Goal: Information Seeking & Learning: Learn about a topic

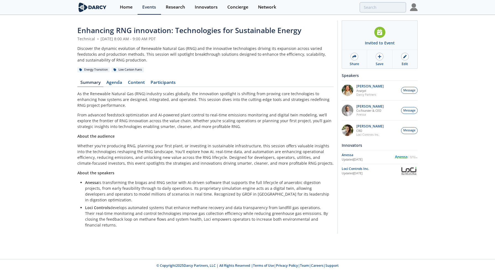
click at [96, 9] on img at bounding box center [92, 7] width 30 height 10
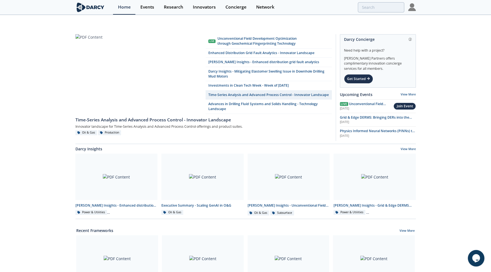
click at [52, 90] on div "Live Unconventional Field Development Optimization through Geochemical Fingerpr…" at bounding box center [245, 260] width 491 height 467
click at [54, 36] on div "Live Unconventional Field Development Optimization through Geochemical Fingerpr…" at bounding box center [245, 260] width 491 height 467
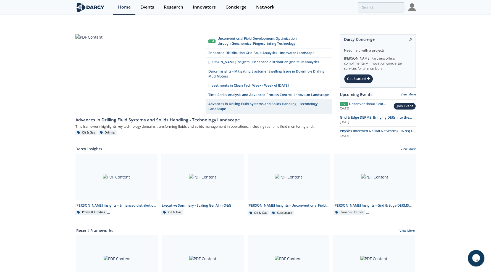
click at [50, 90] on div "Live Unconventional Field Development Optimization through Geochemical Fingerpr…" at bounding box center [245, 260] width 491 height 467
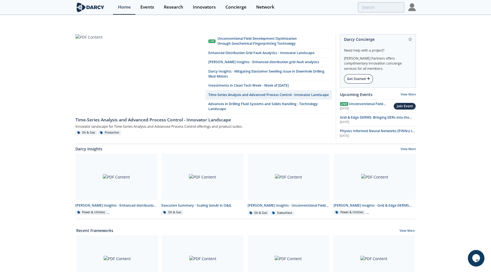
click at [357, 74] on div "Get Started" at bounding box center [358, 78] width 29 height 9
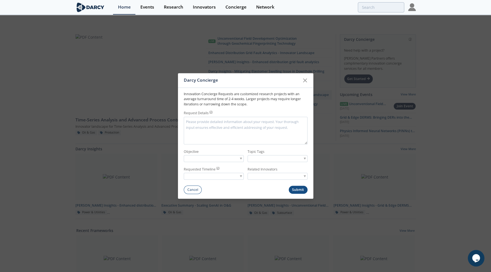
click at [197, 129] on textarea "Request Details" at bounding box center [246, 131] width 124 height 28
click at [213, 127] on textarea "Request Details" at bounding box center [246, 131] width 124 height 28
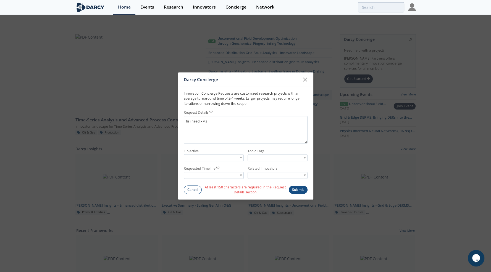
type textarea "hi i need x y z"
click at [214, 159] on div at bounding box center [214, 158] width 60 height 7
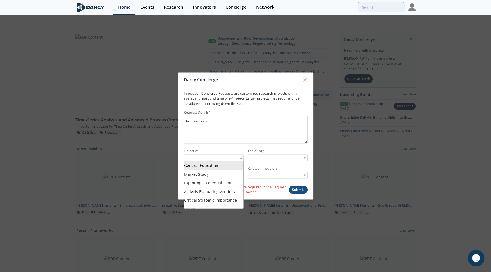
click at [234, 148] on form "Innovation Concierge Requests are customized research projects with an average …" at bounding box center [245, 141] width 135 height 108
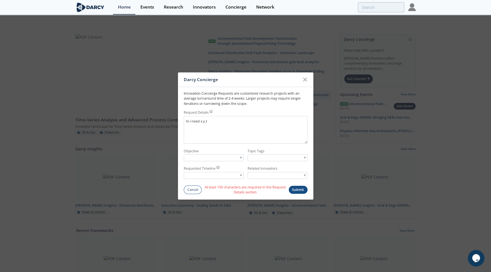
click at [210, 176] on div at bounding box center [214, 175] width 60 height 7
click at [208, 151] on label "Objective" at bounding box center [214, 151] width 60 height 5
click at [263, 160] on input "search" at bounding box center [269, 158] width 42 height 6
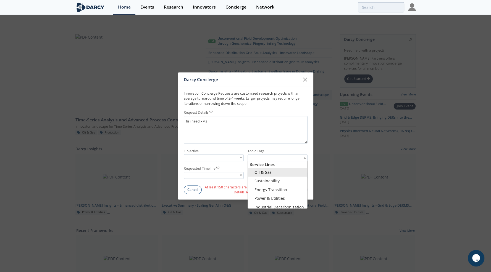
click at [241, 152] on label "Objective" at bounding box center [214, 151] width 60 height 5
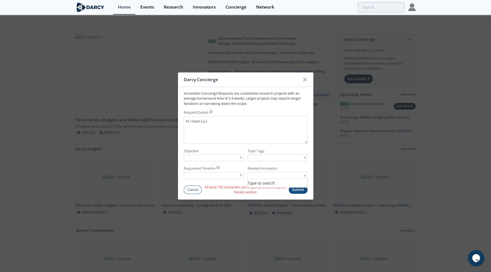
click at [267, 174] on input "search" at bounding box center [269, 176] width 42 height 6
click at [225, 147] on form "Innovation Concierge Requests are customized research projects with an average …" at bounding box center [245, 141] width 135 height 108
click at [303, 80] on icon at bounding box center [305, 79] width 7 height 7
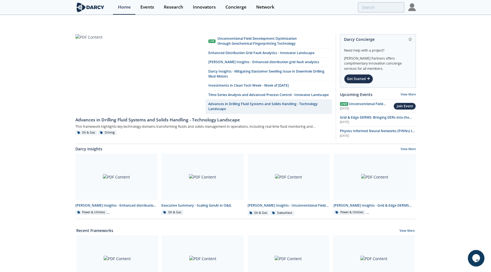
click at [47, 115] on div "Live Unconventional Field Development Optimization through Geochemical Fingerpr…" at bounding box center [245, 260] width 491 height 467
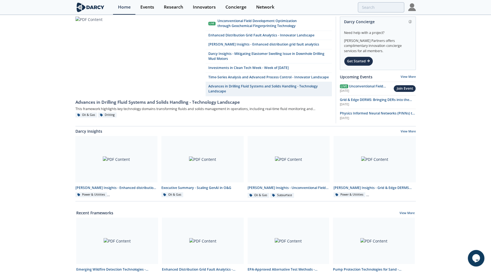
scroll to position [28, 0]
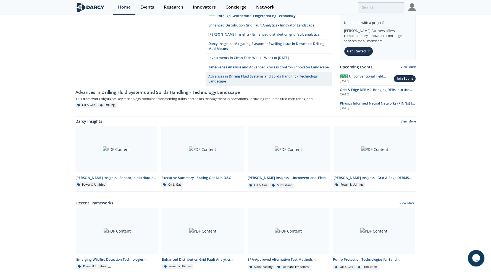
click at [54, 99] on div "Live Unconventional Field Development Optimization through Geochemical Fingerpr…" at bounding box center [245, 232] width 491 height 467
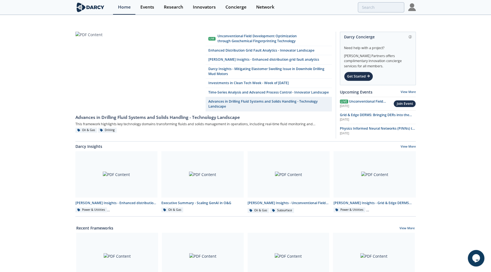
scroll to position [0, 0]
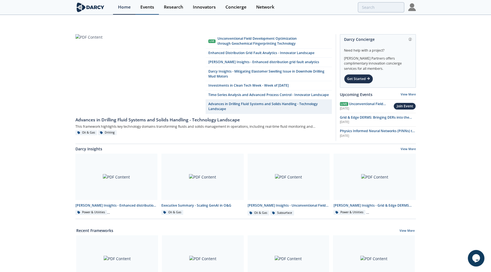
drag, startPoint x: 144, startPoint y: 6, endPoint x: 155, endPoint y: 7, distance: 10.6
click at [144, 6] on div "Events" at bounding box center [147, 7] width 14 height 4
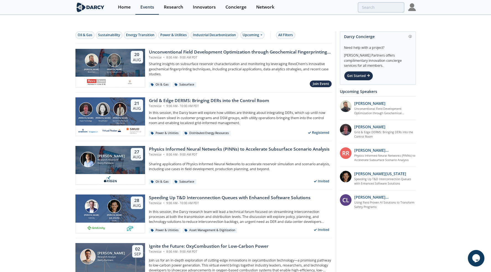
click at [171, 33] on div "Power & Utilities" at bounding box center [173, 35] width 27 height 5
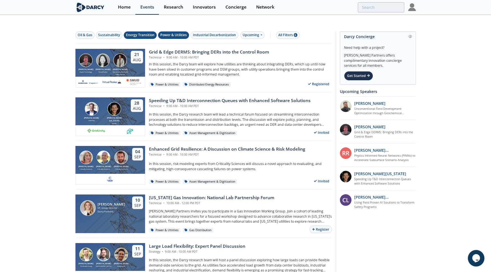
click at [137, 33] on div "Energy Transition" at bounding box center [140, 35] width 28 height 5
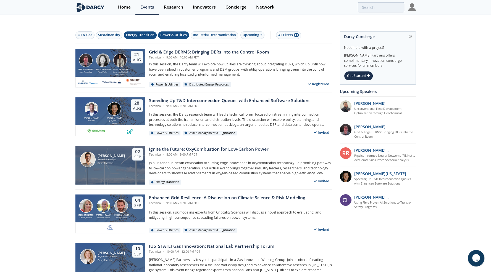
click at [171, 49] on div "Grid & Edge DERMS: Bringing DERs into the Control Room" at bounding box center [209, 52] width 120 height 7
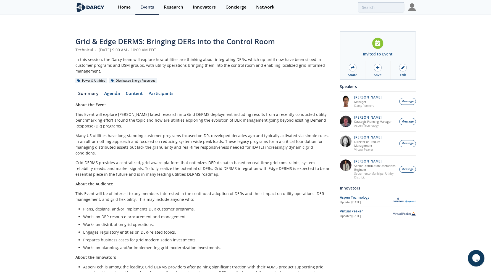
click at [115, 91] on link "Agenda" at bounding box center [112, 94] width 22 height 7
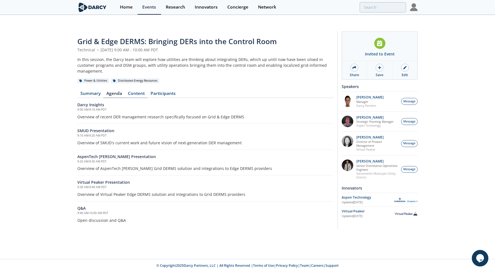
click at [136, 91] on link "Content" at bounding box center [136, 94] width 23 height 7
click at [148, 5] on div "Events" at bounding box center [149, 7] width 14 height 4
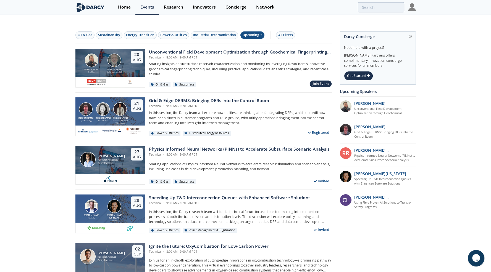
click at [256, 31] on div "Upcoming" at bounding box center [252, 34] width 24 height 7
click at [255, 40] on div "Past" at bounding box center [258, 42] width 34 height 9
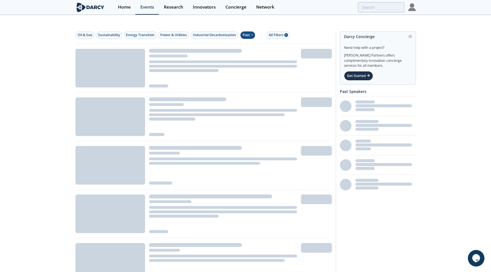
drag, startPoint x: 33, startPoint y: 68, endPoint x: 70, endPoint y: 70, distance: 37.1
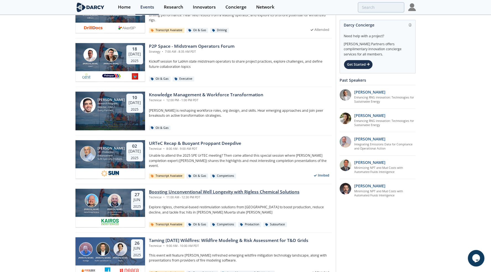
scroll to position [497, 0]
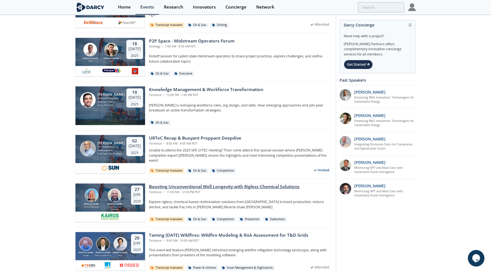
click at [174, 184] on div "Boosting Unconventional Well Longevity with Rigless Chemical Solutions" at bounding box center [224, 187] width 150 height 7
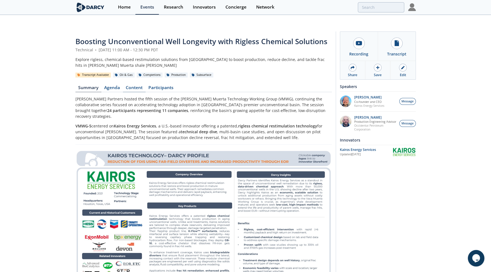
click at [131, 86] on link "Content" at bounding box center [134, 89] width 23 height 7
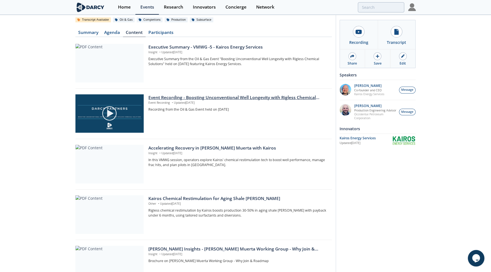
scroll to position [28, 0]
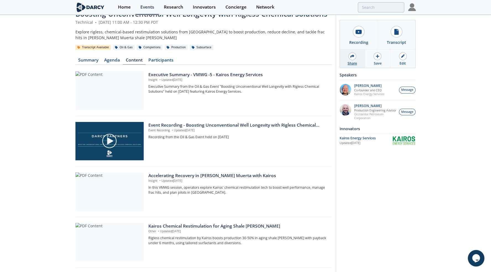
click at [353, 59] on div at bounding box center [352, 56] width 8 height 8
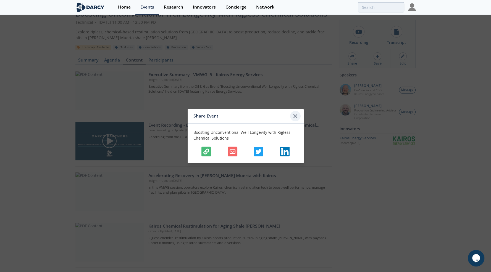
click at [293, 115] on icon at bounding box center [295, 116] width 7 height 7
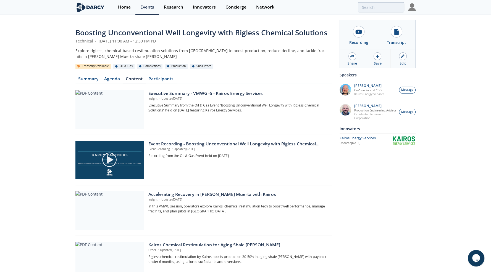
scroll to position [0, 0]
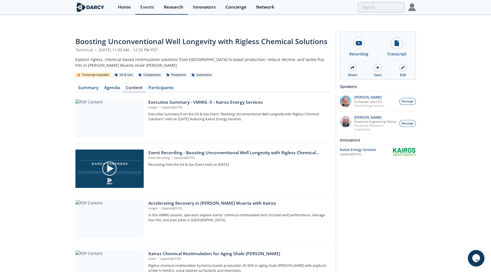
click at [171, 5] on div "Research" at bounding box center [173, 7] width 19 height 4
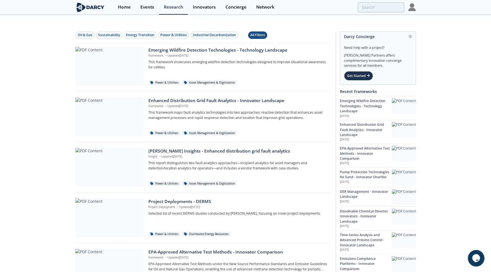
click at [260, 33] on div "All Filters" at bounding box center [257, 35] width 15 height 5
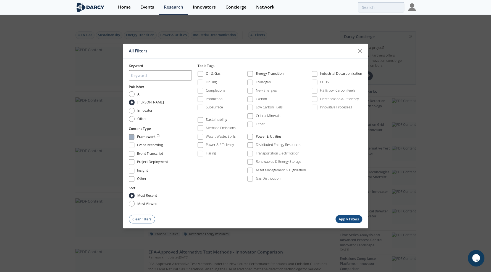
click at [131, 137] on span at bounding box center [132, 137] width 4 height 4
click at [131, 168] on span at bounding box center [132, 171] width 6 height 6
click at [252, 138] on span at bounding box center [250, 137] width 4 height 4
click at [316, 73] on span at bounding box center [314, 74] width 6 height 6
click at [251, 75] on span at bounding box center [250, 74] width 4 height 4
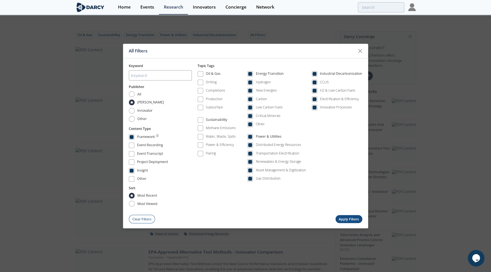
click at [345, 218] on button "Apply Filters" at bounding box center [348, 219] width 27 height 8
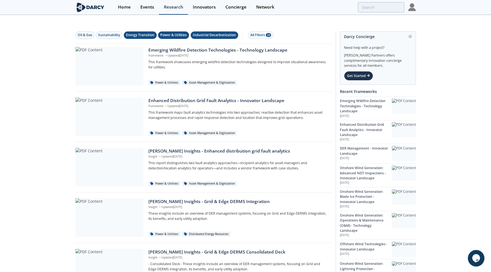
click at [172, 7] on div "Research" at bounding box center [173, 7] width 19 height 4
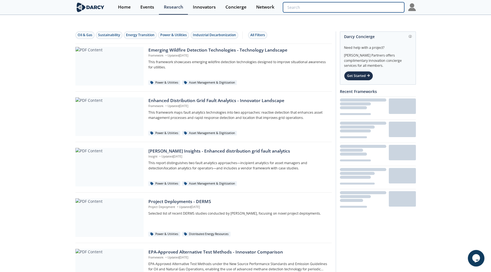
click at [381, 8] on input "search" at bounding box center [343, 7] width 121 height 10
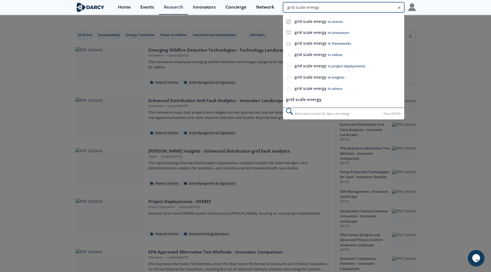
type input "grid scale energy"
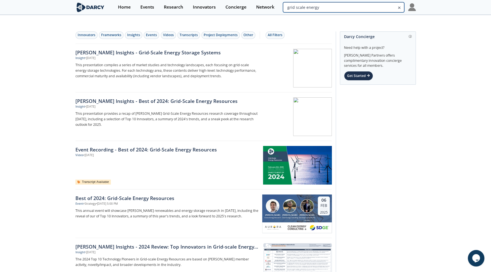
click at [392, 10] on input "grid scale energy" at bounding box center [343, 7] width 121 height 10
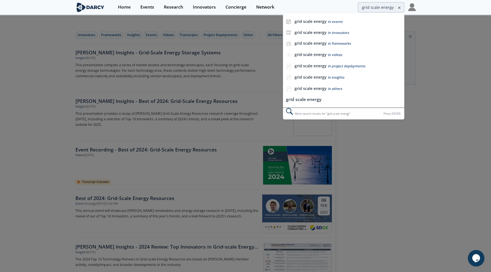
click at [47, 68] on div at bounding box center [245, 136] width 491 height 272
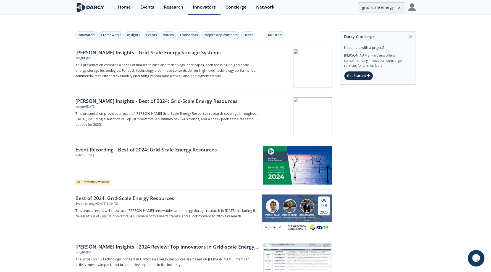
click at [207, 8] on div "Innovators" at bounding box center [204, 7] width 23 height 4
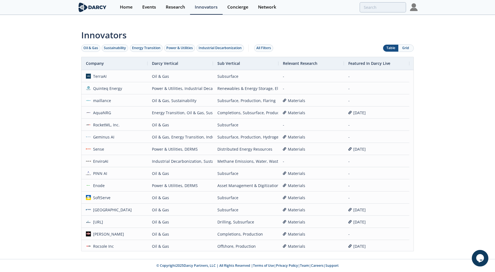
click at [403, 45] on button "Grid" at bounding box center [405, 48] width 15 height 7
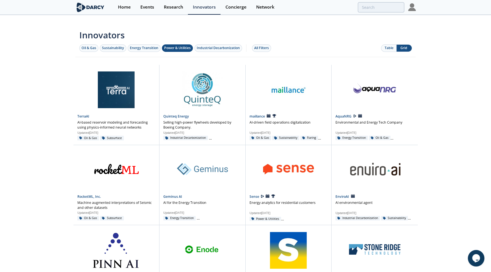
click at [167, 46] on div "Power & Utilities" at bounding box center [177, 48] width 27 height 5
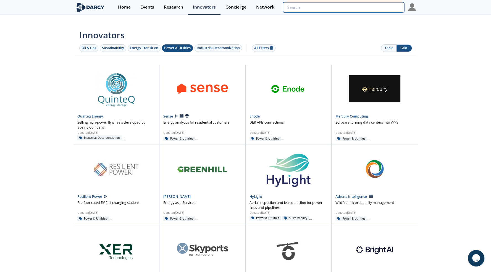
click at [371, 7] on input "search" at bounding box center [343, 7] width 121 height 10
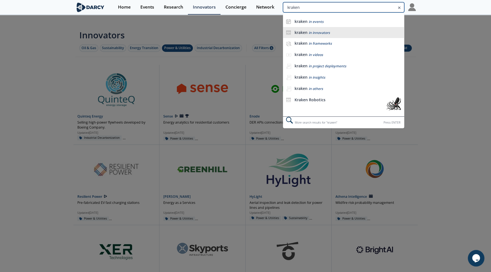
type input "kraken"
click at [320, 31] on span "in innovators" at bounding box center [318, 32] width 21 height 5
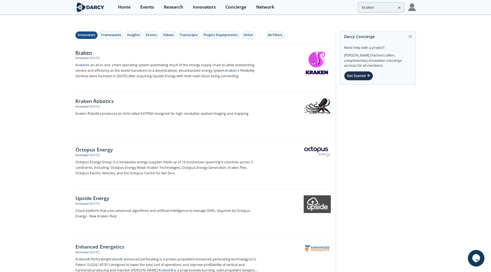
click at [84, 49] on div "Kraken" at bounding box center [166, 52] width 183 height 7
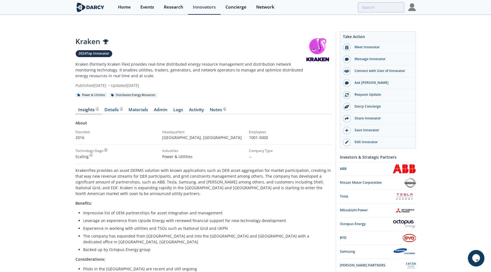
click at [53, 68] on div "Kraken Top Innovator in 2023, 2024 2024 Top Innovator Kraken (formerly Kraken F…" at bounding box center [245, 237] width 491 height 420
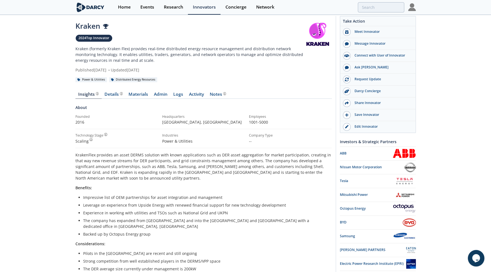
scroll to position [28, 0]
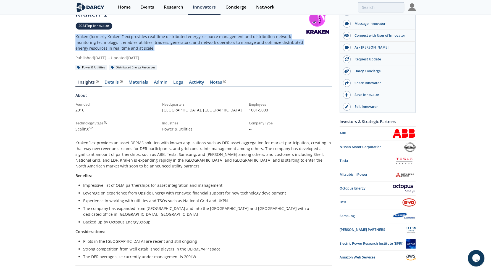
drag, startPoint x: 76, startPoint y: 26, endPoint x: 160, endPoint y: 37, distance: 84.5
click at [160, 37] on p "Kraken (formerly Kraken Flex) provides real-time distributed energy resource ma…" at bounding box center [189, 42] width 229 height 17
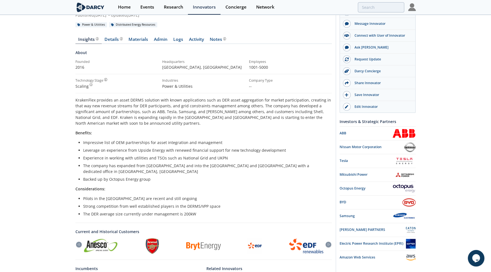
scroll to position [83, 0]
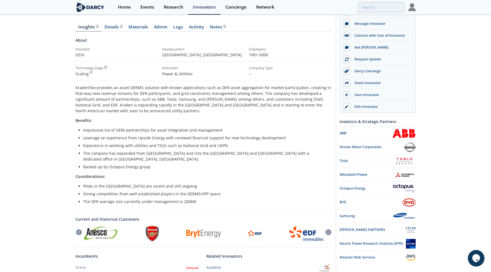
click at [62, 79] on div "Kraken Top Innovator in 2023, 2024 2024 Top Innovator Kraken (formerly Kraken F…" at bounding box center [245, 154] width 491 height 420
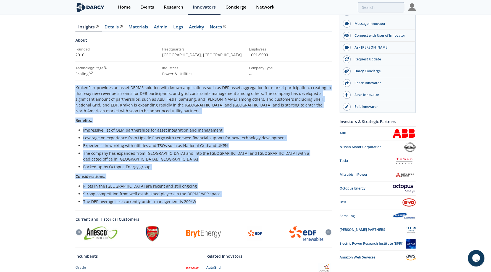
drag, startPoint x: 67, startPoint y: 76, endPoint x: 212, endPoint y: 183, distance: 180.3
click at [212, 183] on div "Kraken Top Innovator in 2023, 2024 2024 Top Innovator Kraken (formerly Kraken F…" at bounding box center [245, 154] width 491 height 420
click at [210, 199] on li "The DER average size currently under management is 200kW" at bounding box center [205, 202] width 245 height 6
drag, startPoint x: 207, startPoint y: 183, endPoint x: 68, endPoint y: 77, distance: 174.7
click at [68, 77] on div "Kraken Top Innovator in 2023, 2024 2024 Top Innovator Kraken (formerly Kraken F…" at bounding box center [245, 154] width 491 height 420
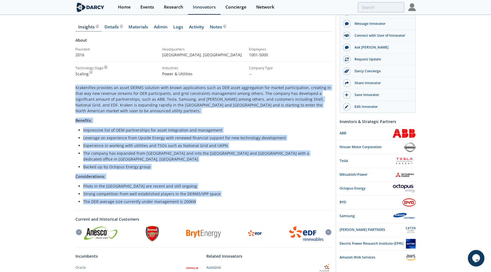
click at [56, 87] on div "Kraken Top Innovator in 2023, 2024 2024 Top Innovator Kraken (formerly Kraken F…" at bounding box center [245, 154] width 491 height 420
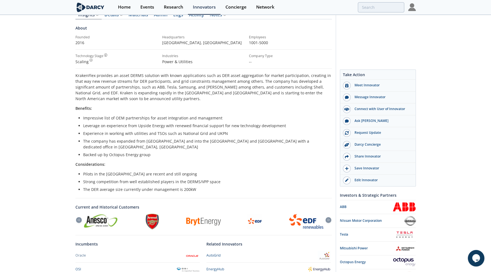
scroll to position [166, 0]
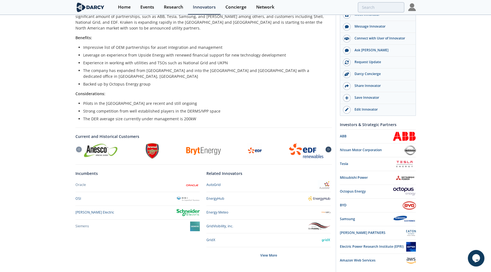
click at [328, 148] on icon at bounding box center [328, 149] width 2 height 2
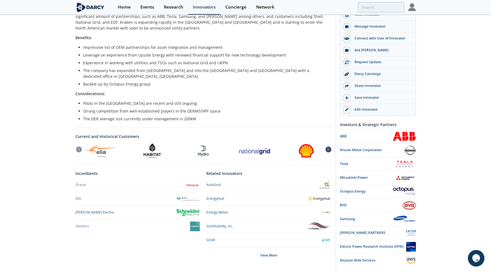
click at [328, 148] on icon at bounding box center [328, 149] width 2 height 2
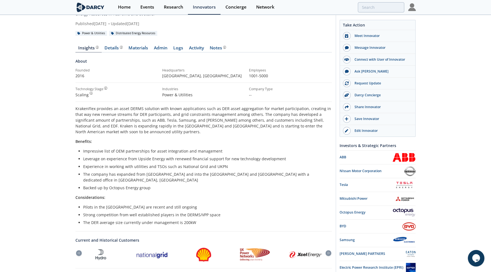
scroll to position [59, 0]
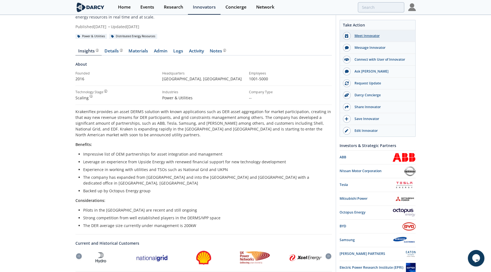
click at [356, 35] on div "Meet Innovator" at bounding box center [381, 35] width 62 height 5
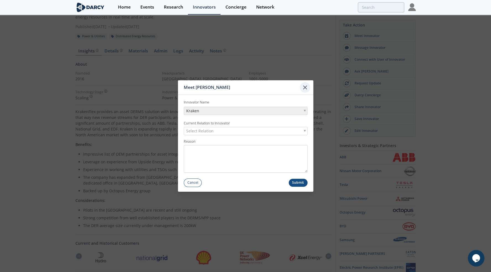
click at [304, 86] on icon at bounding box center [305, 87] width 7 height 7
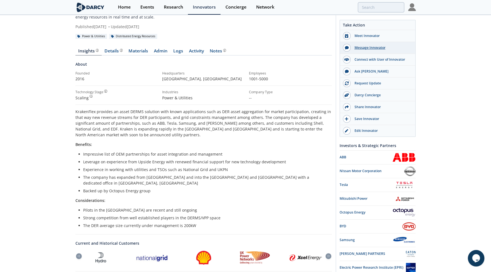
click at [360, 48] on div "Message Innovator" at bounding box center [381, 47] width 62 height 5
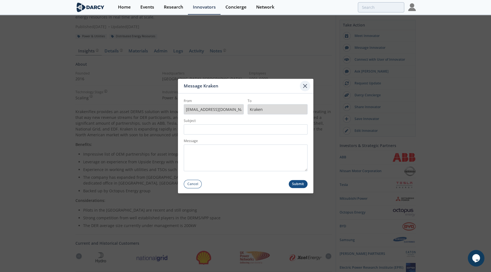
click at [305, 88] on icon at bounding box center [305, 86] width 7 height 7
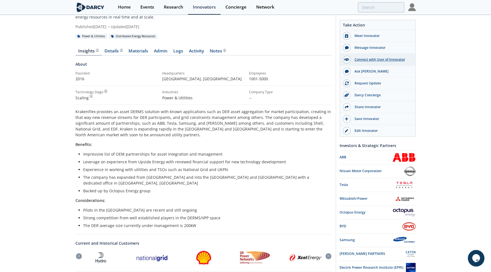
click at [367, 59] on div "Connect with User of Innovator" at bounding box center [381, 59] width 62 height 5
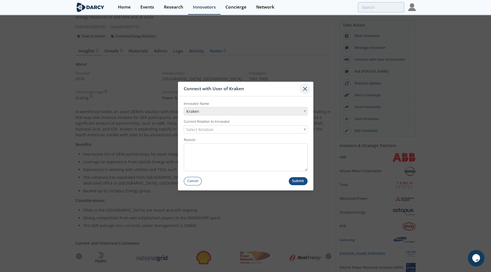
click at [306, 88] on icon at bounding box center [305, 89] width 7 height 7
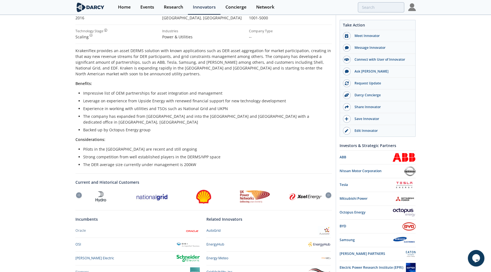
scroll to position [110, 0]
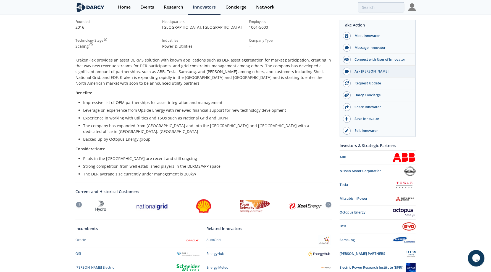
click at [360, 70] on div "Ask Darcy" at bounding box center [381, 71] width 62 height 5
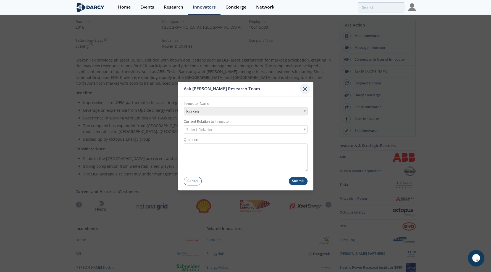
click at [305, 89] on icon at bounding box center [304, 88] width 3 height 3
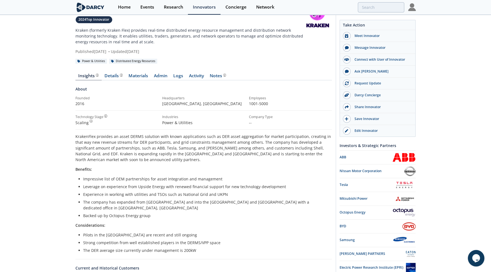
scroll to position [0, 0]
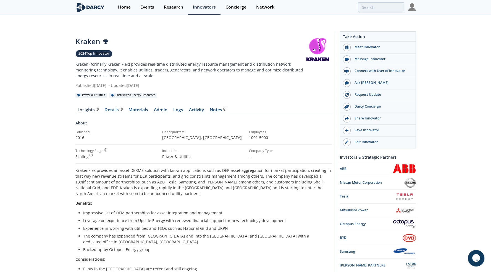
drag, startPoint x: 174, startPoint y: 68, endPoint x: 68, endPoint y: 33, distance: 111.9
click at [68, 33] on div "Kraken Top Innovator in 2023, 2024 2024 Top Innovator Kraken (formerly Kraken F…" at bounding box center [245, 237] width 491 height 420
click at [48, 54] on div "Kraken Top Innovator in 2023, 2024 2024 Top Innovator Kraken (formerly Kraken F…" at bounding box center [245, 237] width 491 height 420
click at [208, 64] on p "Kraken (formerly Kraken Flex) provides real-time distributed energy resource ma…" at bounding box center [189, 69] width 229 height 17
click at [188, 61] on p "Kraken (formerly Kraken Flex) provides real-time distributed energy resource ma…" at bounding box center [189, 69] width 229 height 17
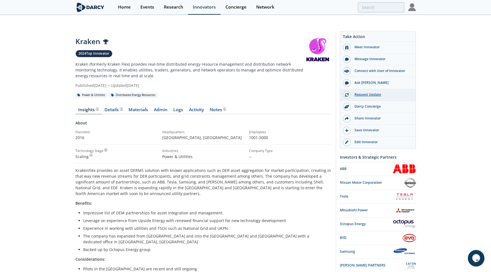
click at [362, 92] on div "Request Update" at bounding box center [381, 94] width 62 height 5
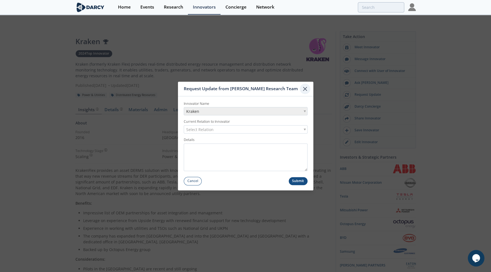
click at [303, 89] on icon at bounding box center [305, 89] width 7 height 7
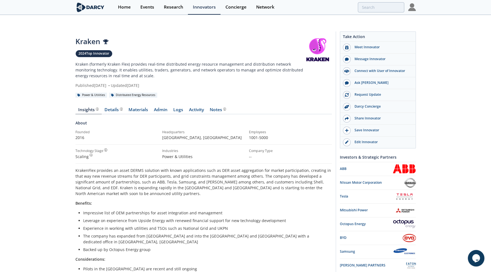
scroll to position [28, 0]
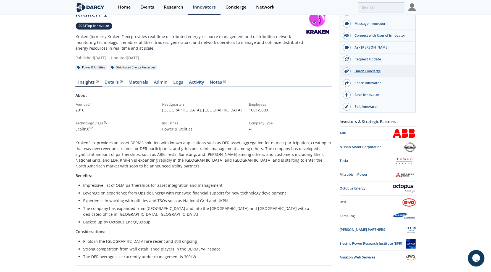
click at [370, 72] on div "Darcy Concierge" at bounding box center [381, 71] width 62 height 5
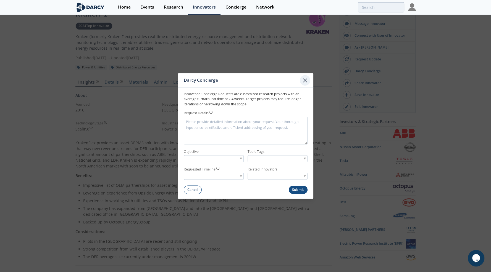
click at [305, 79] on icon at bounding box center [305, 80] width 7 height 7
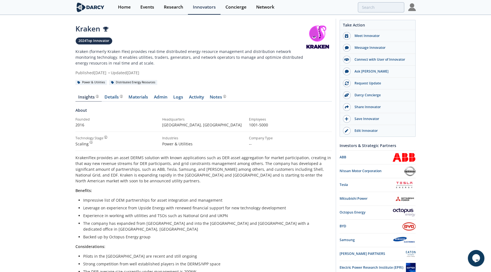
scroll to position [0, 0]
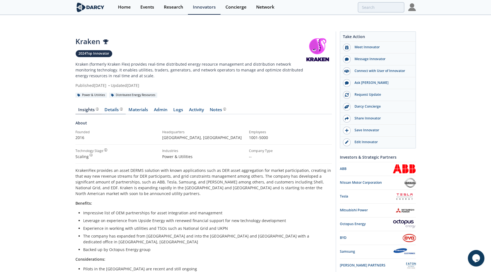
click at [113, 108] on div "Details" at bounding box center [113, 110] width 18 height 4
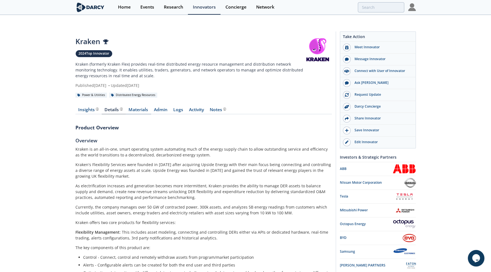
click at [141, 108] on link "Materials" at bounding box center [138, 111] width 25 height 7
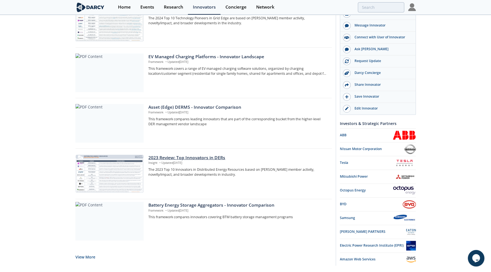
scroll to position [395, 0]
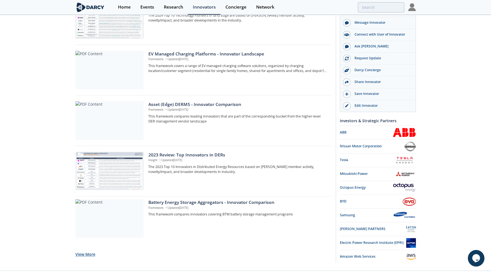
click at [85, 248] on button "View More" at bounding box center [85, 255] width 20 height 14
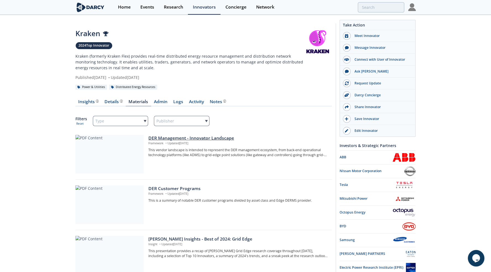
scroll to position [0, 0]
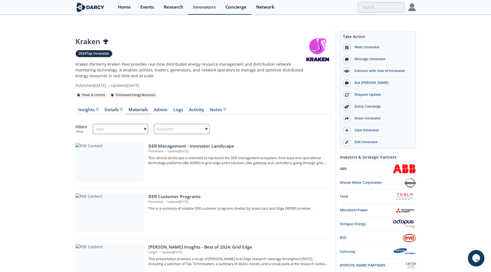
click at [232, 7] on div "Concierge" at bounding box center [235, 7] width 21 height 4
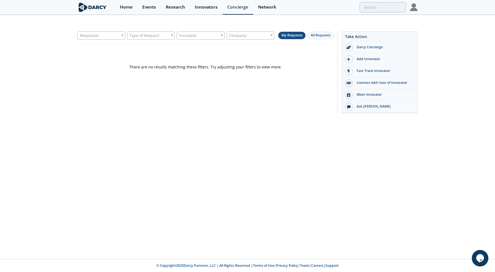
click at [268, 31] on div "Company" at bounding box center [250, 35] width 48 height 8
type input "grey rock"
click at [320, 33] on span "All Requests" at bounding box center [321, 35] width 20 height 5
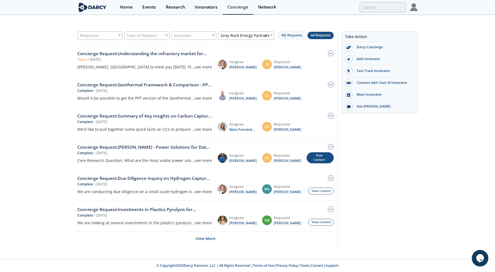
click at [325, 152] on div "View Content" at bounding box center [320, 157] width 27 height 11
click at [357, 176] on div "Take Action Darcy Concierge Add Innovator Fast Track Innovator Connect with Use…" at bounding box center [377, 139] width 80 height 216
click at [268, 7] on div "Network" at bounding box center [267, 7] width 18 height 4
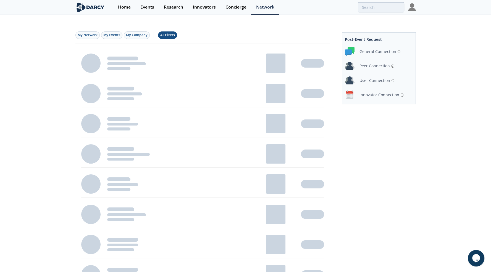
click at [166, 33] on div "All Filters" at bounding box center [167, 35] width 15 height 5
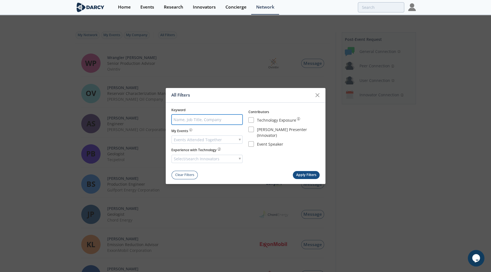
click at [204, 120] on input "search" at bounding box center [206, 120] width 71 height 10
click at [314, 94] on icon at bounding box center [317, 95] width 7 height 7
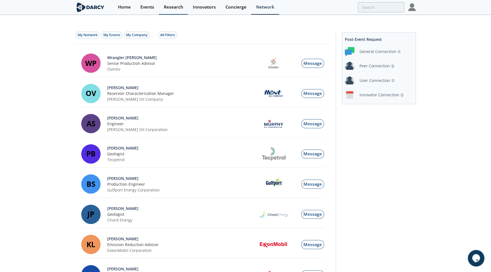
click at [175, 7] on div "Research" at bounding box center [173, 7] width 19 height 4
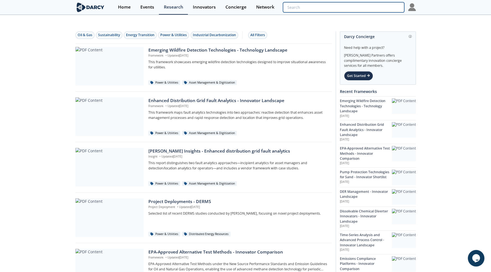
click at [384, 6] on input "search" at bounding box center [343, 7] width 121 height 10
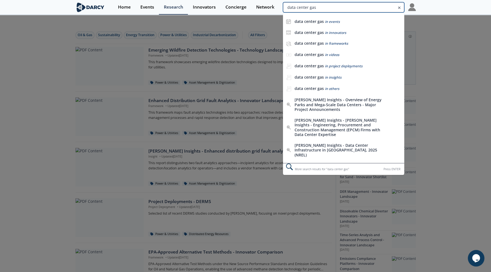
type input "data center gas"
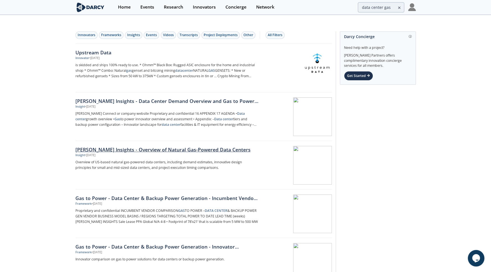
click at [120, 146] on div "Darcy Insights - Overview of Natural Gas-Powered Data Centers" at bounding box center [166, 149] width 183 height 7
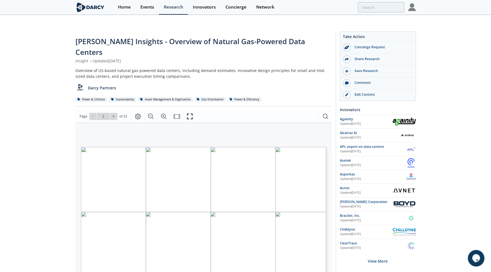
click at [413, 8] on img at bounding box center [412, 7] width 8 height 8
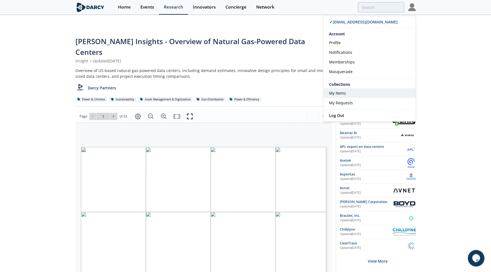
click at [342, 92] on span "My Items" at bounding box center [337, 93] width 17 height 5
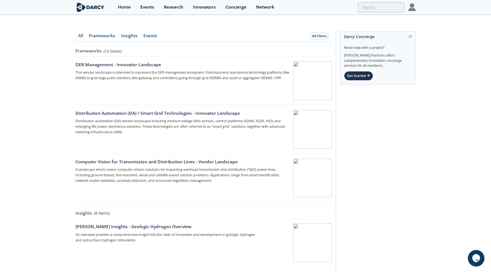
click at [86, 34] on link "Frameworks" at bounding box center [80, 38] width 11 height 8
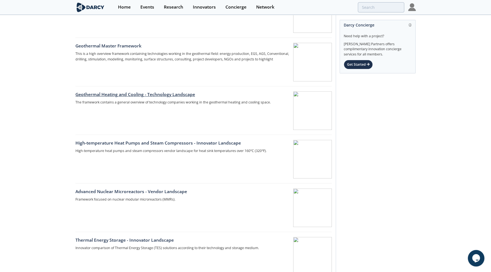
scroll to position [387, 0]
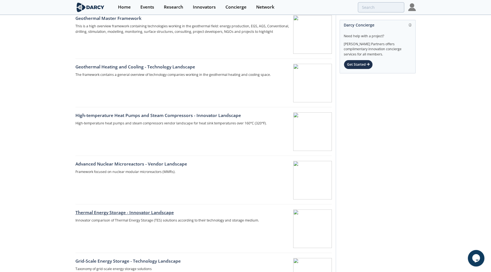
click at [108, 210] on div "Thermal Energy Storage - Innovator Landscape" at bounding box center [182, 213] width 214 height 7
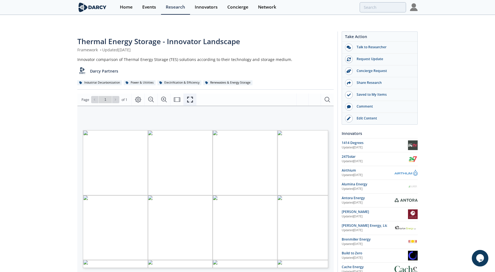
click at [189, 96] on icon "Fullscreen" at bounding box center [190, 99] width 7 height 7
drag, startPoint x: 101, startPoint y: 40, endPoint x: 141, endPoint y: 39, distance: 40.9
click at [141, 47] on div "Framework • Updated April 30, 2024" at bounding box center [203, 50] width 256 height 6
click at [147, 47] on div "Framework • Updated April 30, 2024" at bounding box center [203, 50] width 256 height 6
drag, startPoint x: 146, startPoint y: 38, endPoint x: 102, endPoint y: 41, distance: 44.3
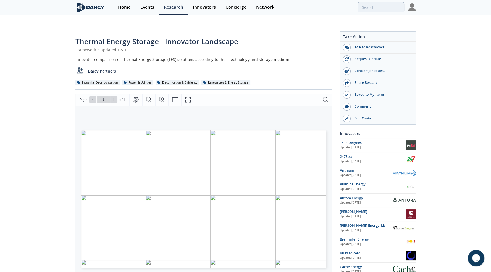
click at [102, 47] on div "Framework • Updated April 30, 2024" at bounding box center [203, 50] width 256 height 6
click at [127, 47] on div "Framework • Updated April 30, 2024" at bounding box center [203, 50] width 256 height 6
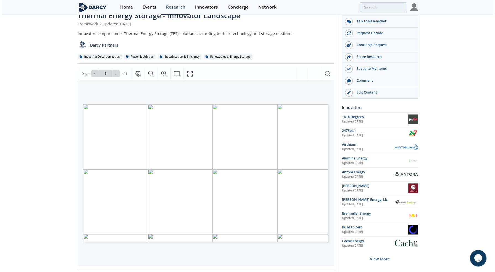
scroll to position [55, 0]
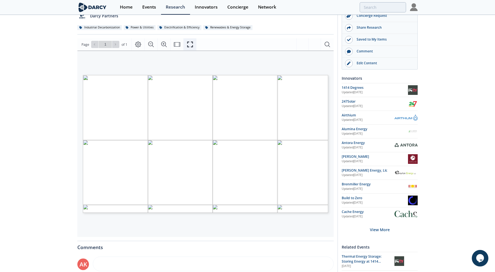
click at [190, 41] on icon "Fullscreen" at bounding box center [190, 44] width 7 height 7
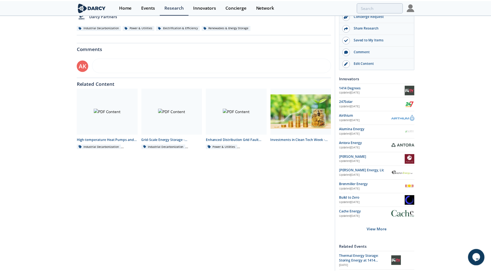
scroll to position [0, 0]
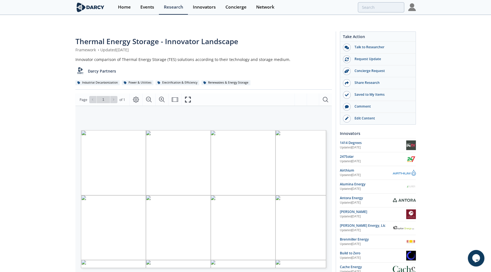
click at [278, 62] on div "Darcy Partners" at bounding box center [203, 69] width 256 height 14
click at [90, 8] on img at bounding box center [90, 7] width 30 height 10
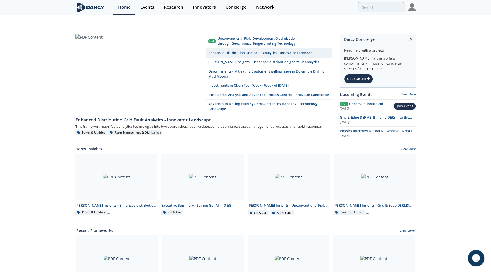
click at [425, 62] on div "Live Unconventional Field Development Optimization through Geochemical Fingerpr…" at bounding box center [245, 260] width 491 height 467
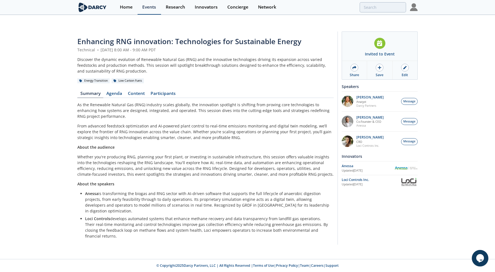
click at [145, 8] on div "Events" at bounding box center [149, 7] width 14 height 4
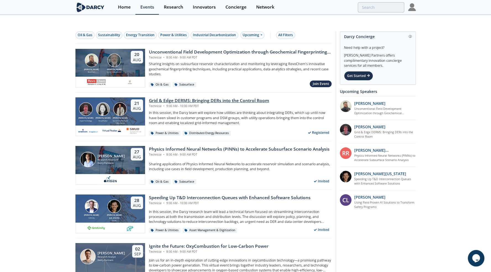
click at [181, 97] on div "Grid & Edge DERMS: Bringing DERs into the Control Room" at bounding box center [209, 100] width 120 height 7
